Goal: Check status: Check status

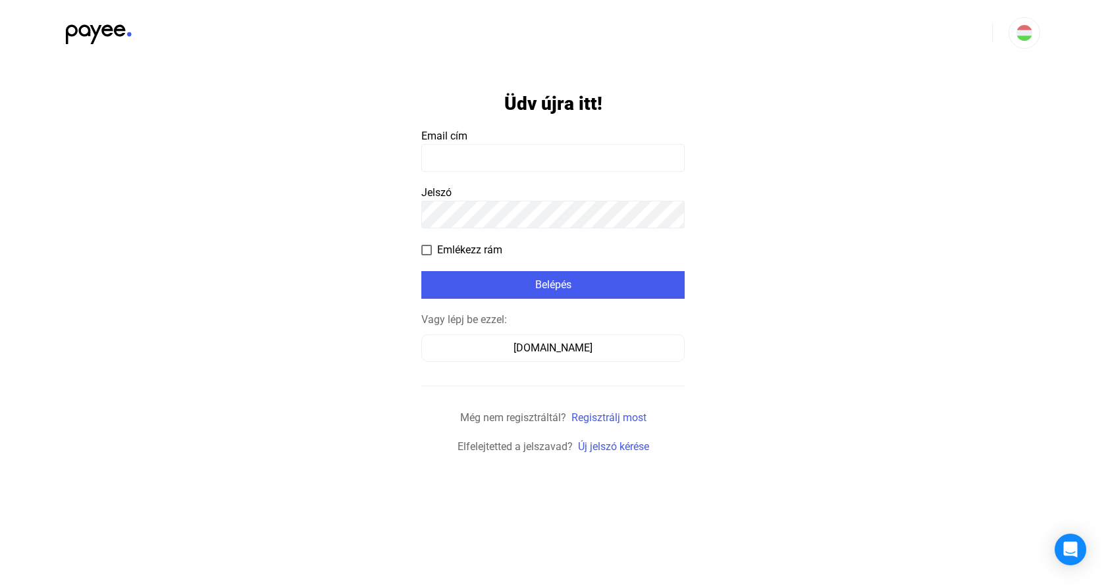
click at [502, 165] on input at bounding box center [552, 158] width 263 height 28
click at [553, 158] on input at bounding box center [552, 158] width 263 height 28
click at [548, 169] on input at bounding box center [552, 158] width 263 height 28
click at [549, 163] on input at bounding box center [552, 158] width 263 height 28
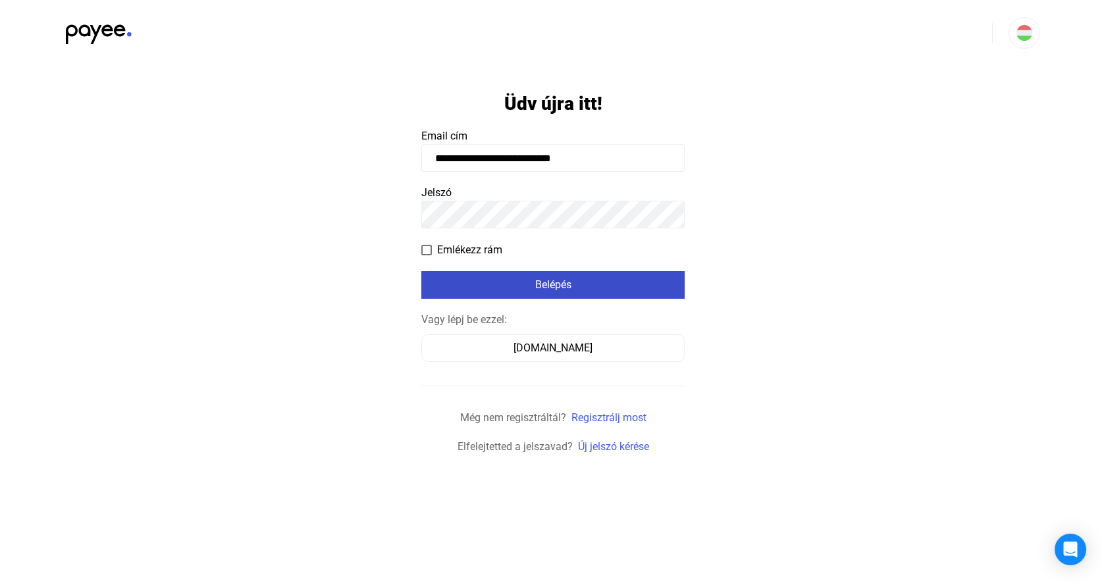
type input "**********"
click at [546, 278] on div "Belépés" at bounding box center [552, 285] width 255 height 16
click at [394, 259] on app-form-template "**********" at bounding box center [553, 260] width 1106 height 389
click input "submit" at bounding box center [0, 0] width 0 height 0
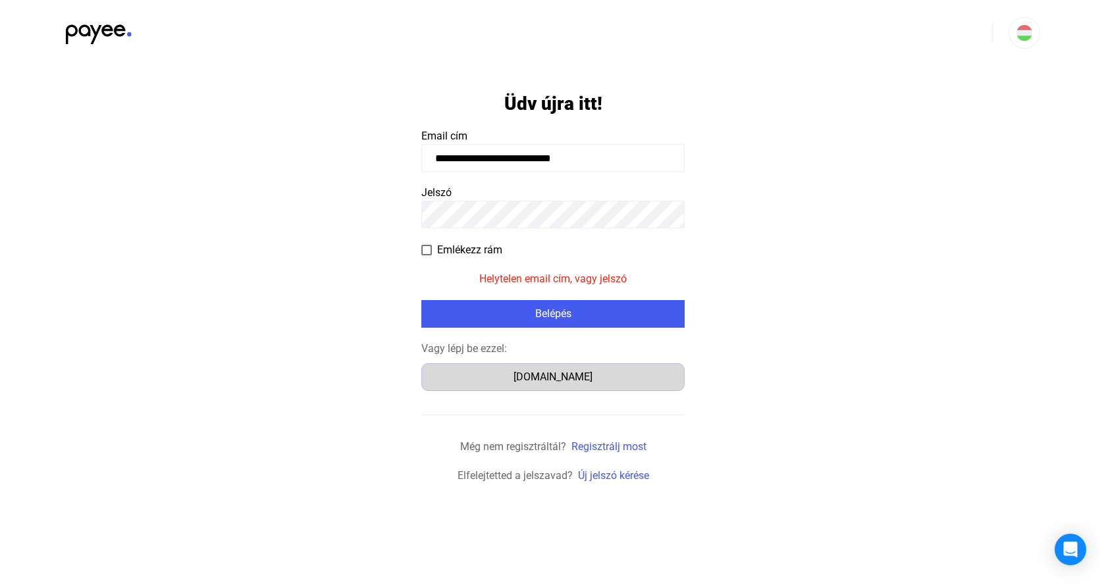
click at [570, 365] on button "[DOMAIN_NAME]" at bounding box center [552, 377] width 263 height 28
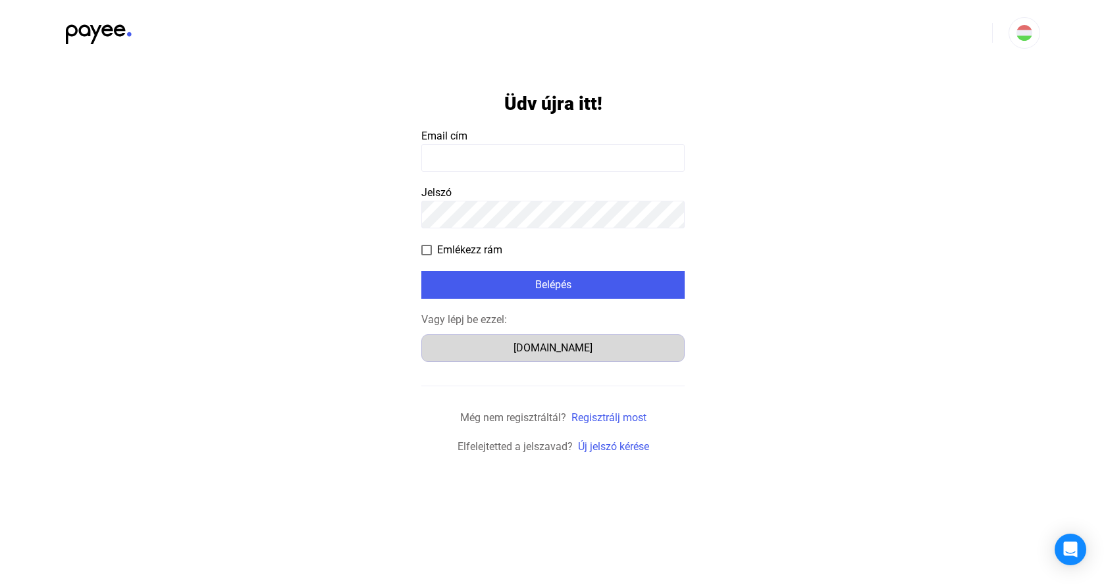
click at [539, 357] on button "[DOMAIN_NAME]" at bounding box center [552, 348] width 263 height 28
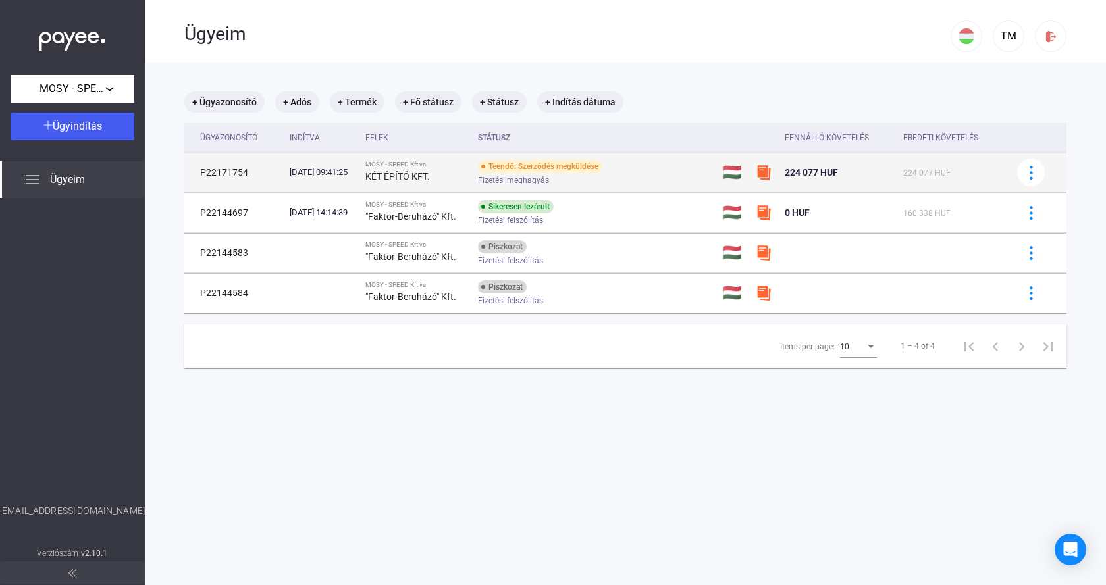
click at [650, 172] on div "Teendő: Szerződés megküldése Fizetési meghagyás" at bounding box center [583, 173] width 210 height 26
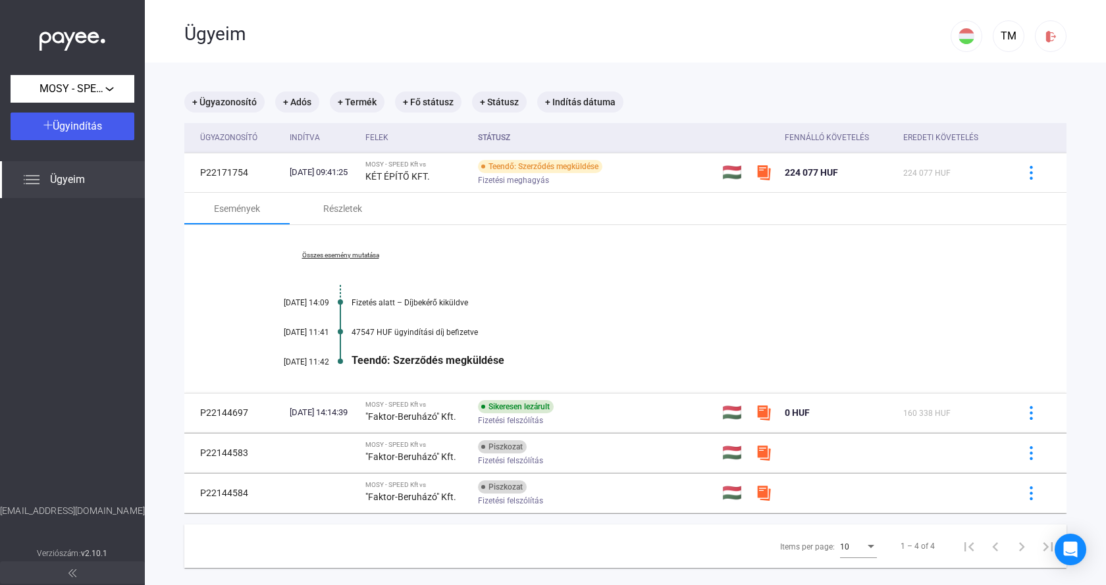
click at [415, 363] on div "Teendő: Szerződés megküldése" at bounding box center [676, 360] width 649 height 13
drag, startPoint x: 448, startPoint y: 361, endPoint x: 460, endPoint y: 365, distance: 12.5
click at [450, 363] on div "Teendő: Szerződés megküldése" at bounding box center [676, 360] width 649 height 13
click at [464, 367] on div "Összes esemény mutatása 2025.08.09. 14:09 Fizetés alatt – Díjbekérő kiküldve 20…" at bounding box center [625, 309] width 882 height 168
click at [463, 366] on div "Teendő: Szerződés megküldése" at bounding box center [676, 360] width 649 height 13
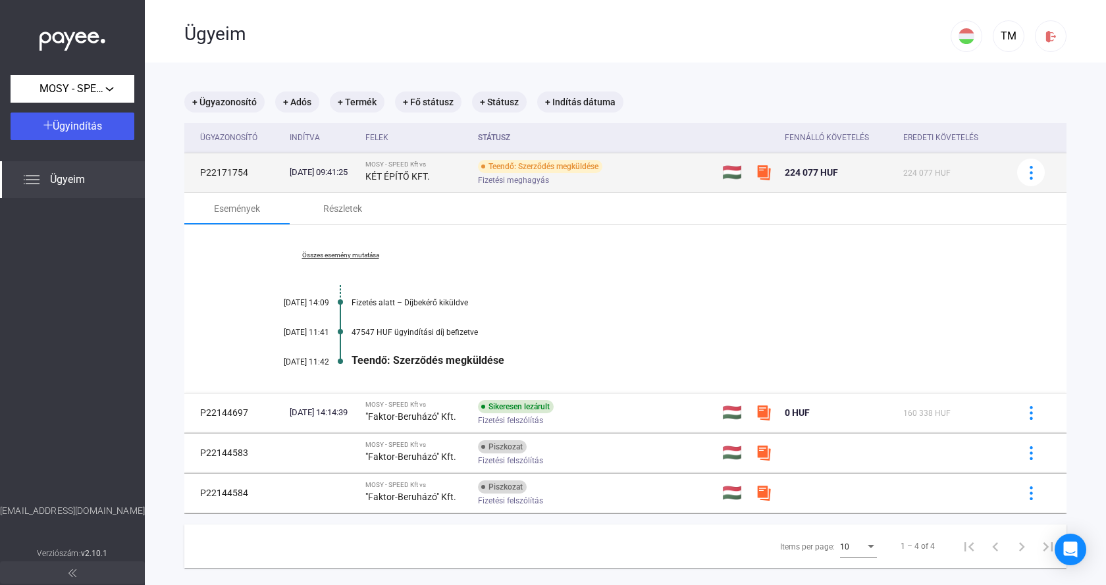
click at [562, 162] on div "Teendő: Szerződés megküldése" at bounding box center [540, 166] width 124 height 13
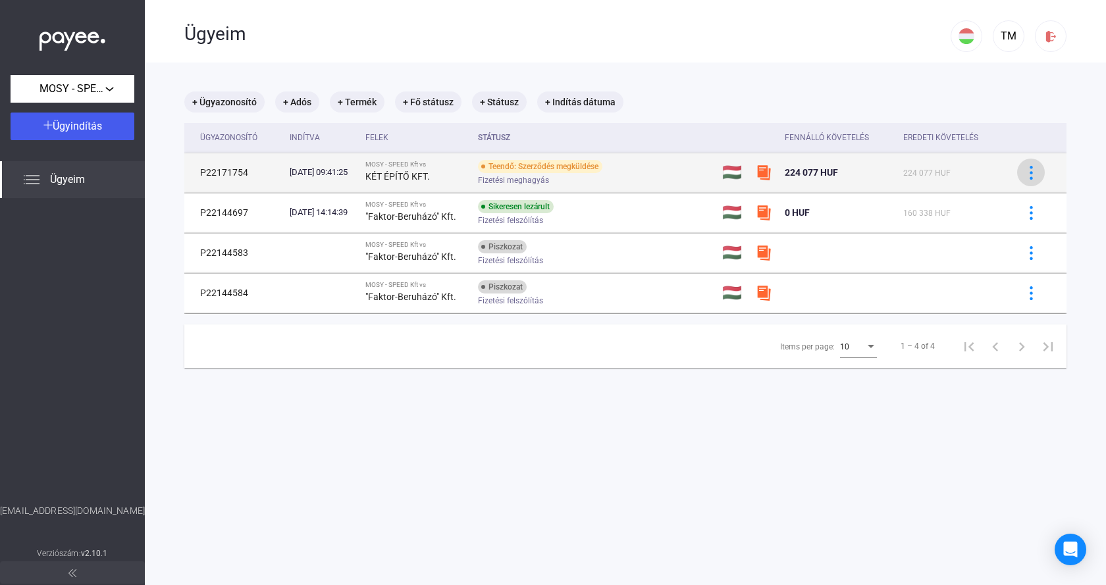
click at [1017, 165] on button at bounding box center [1031, 173] width 28 height 28
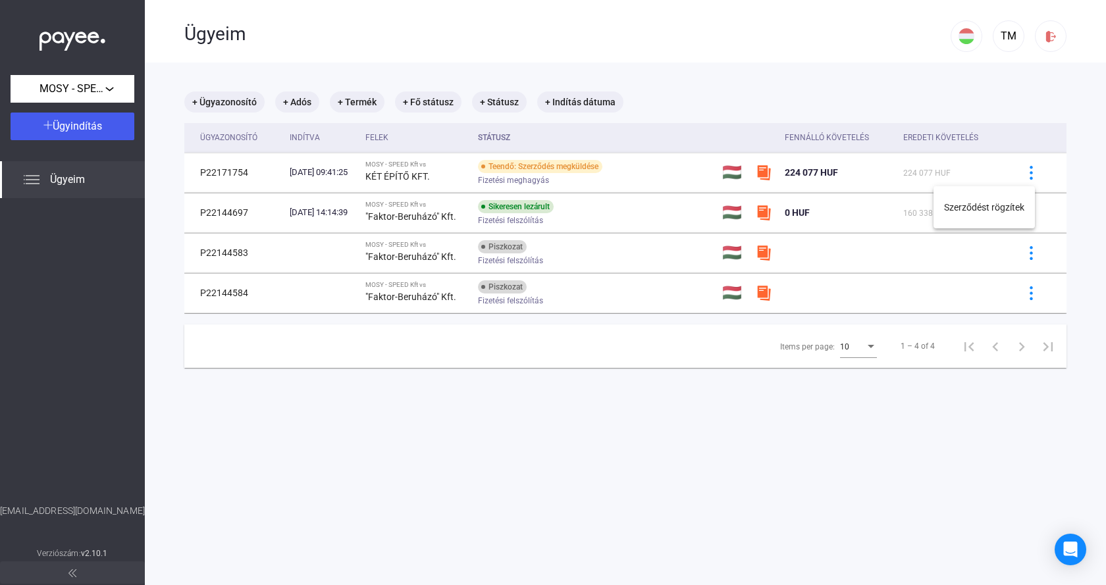
click at [655, 173] on div at bounding box center [553, 292] width 1106 height 585
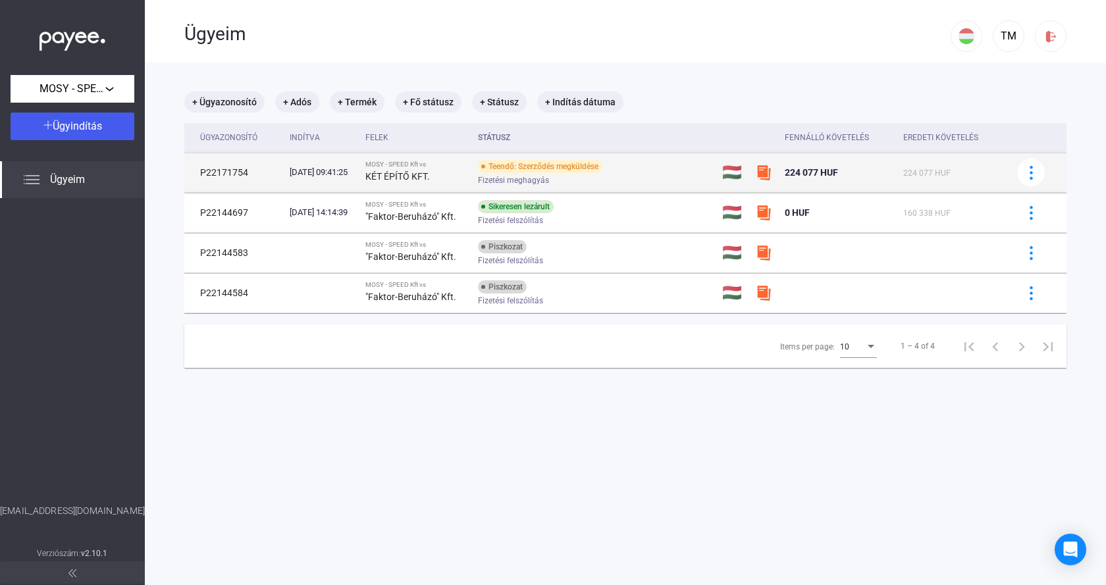
click at [458, 173] on div "KÉT ÉPÍTŐ KFT." at bounding box center [416, 177] width 102 height 16
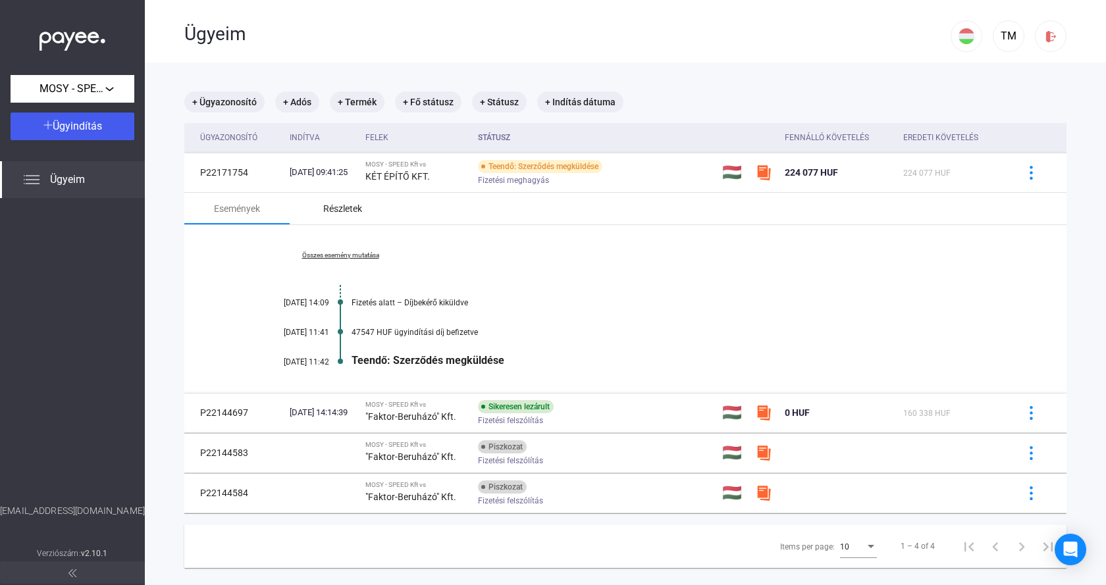
click at [369, 223] on div "Részletek" at bounding box center [342, 209] width 105 height 32
